Goal: Task Accomplishment & Management: Complete application form

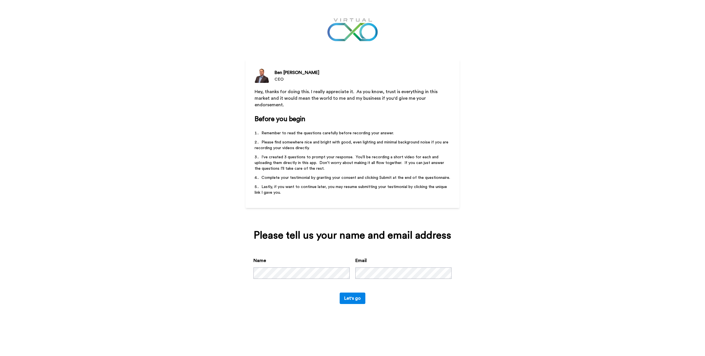
click at [363, 292] on button "Let's go" at bounding box center [353, 297] width 26 height 11
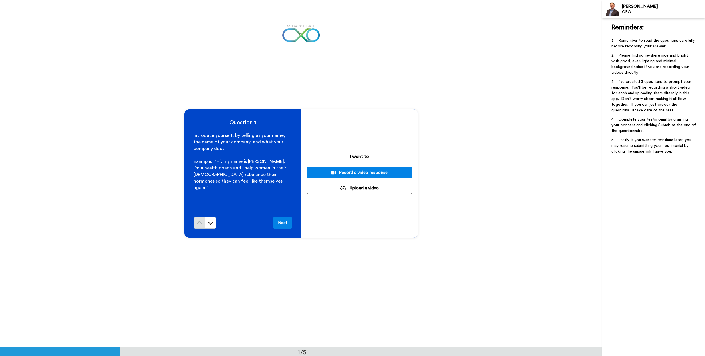
click at [284, 221] on button "Next" at bounding box center [282, 222] width 19 height 11
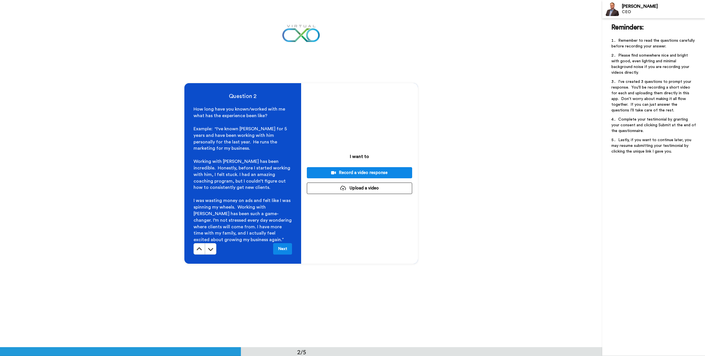
scroll to position [347, 0]
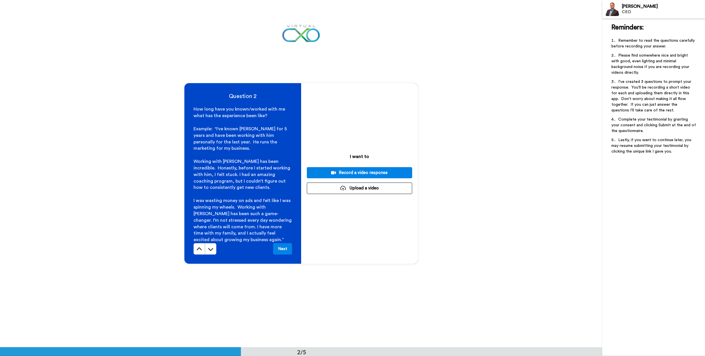
click at [284, 246] on button "Next" at bounding box center [282, 248] width 19 height 11
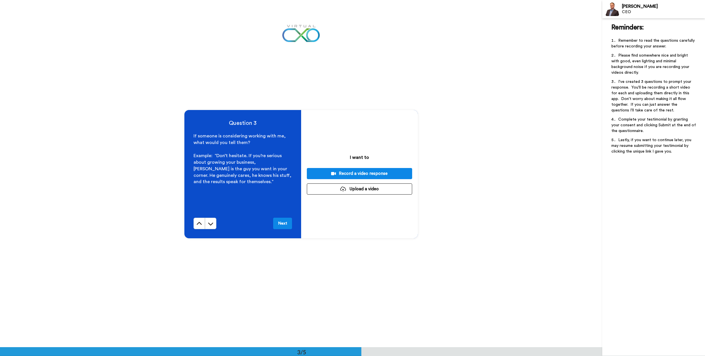
scroll to position [693, 0]
